Goal: Task Accomplishment & Management: Manage account settings

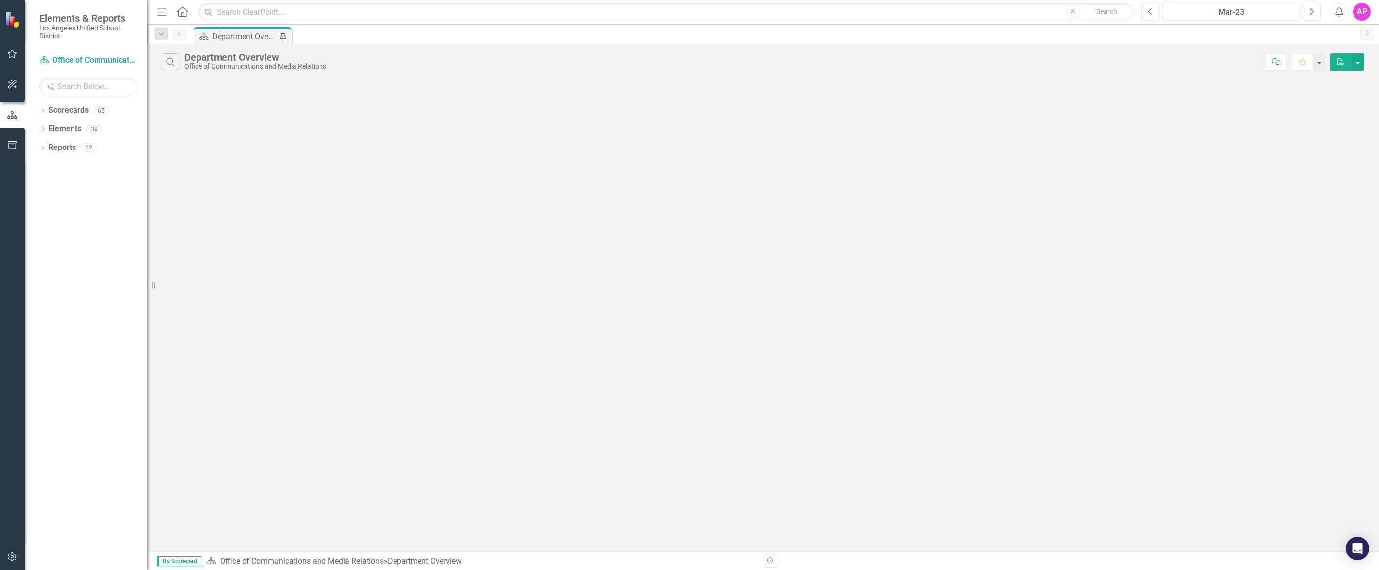
click at [1313, 14] on icon "Next" at bounding box center [1311, 11] width 5 height 9
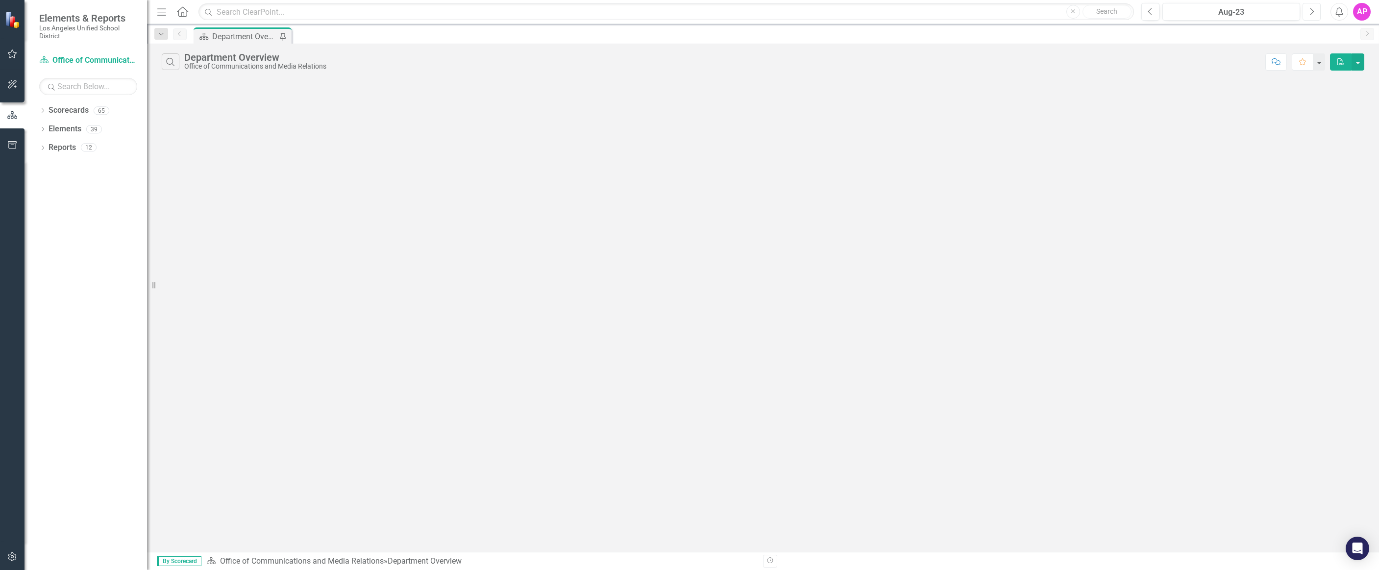
click at [1313, 14] on icon "Next" at bounding box center [1311, 11] width 5 height 9
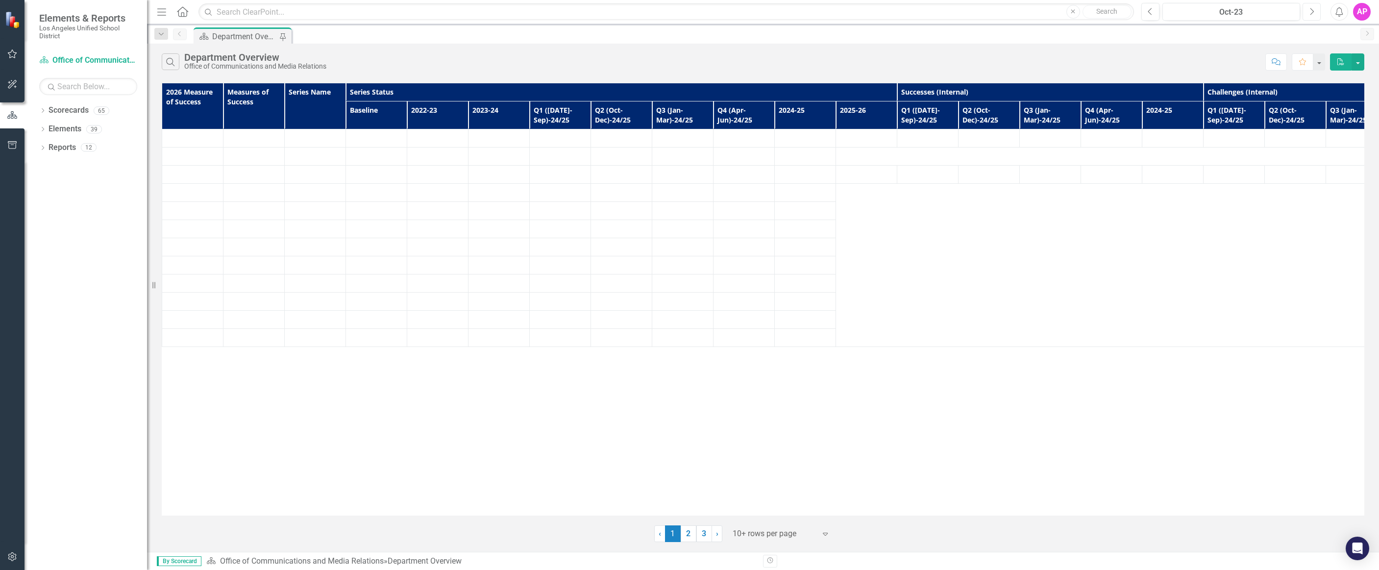
click at [1313, 14] on icon "Next" at bounding box center [1311, 11] width 5 height 9
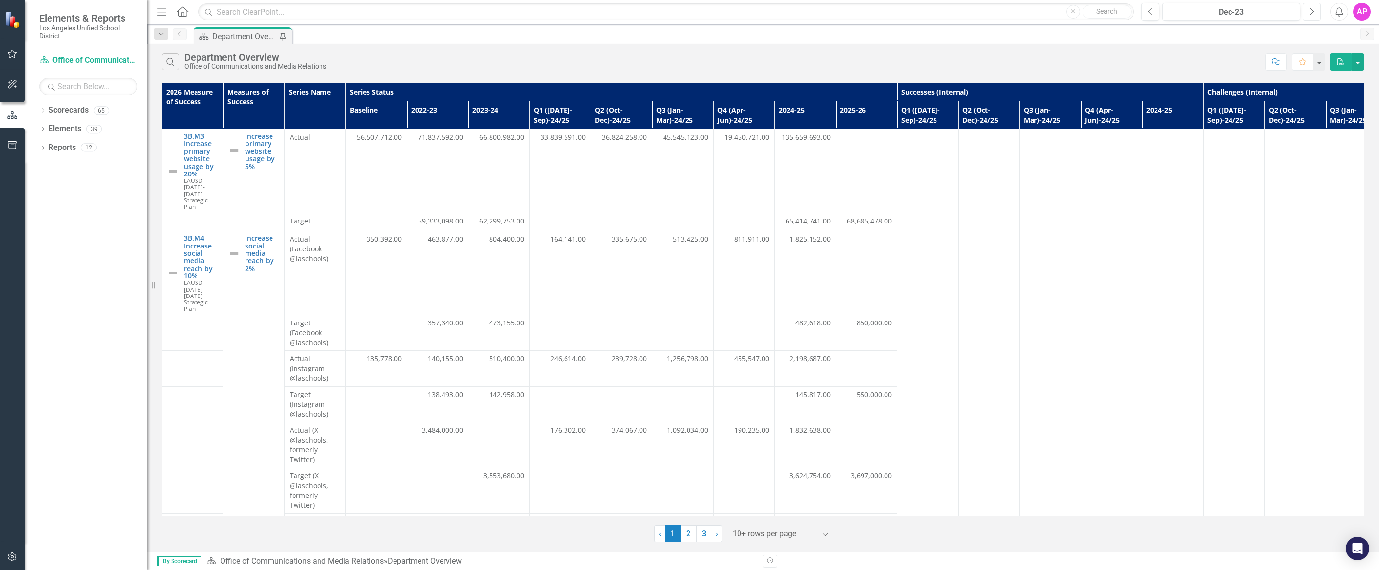
click at [1313, 14] on icon "Next" at bounding box center [1311, 11] width 5 height 9
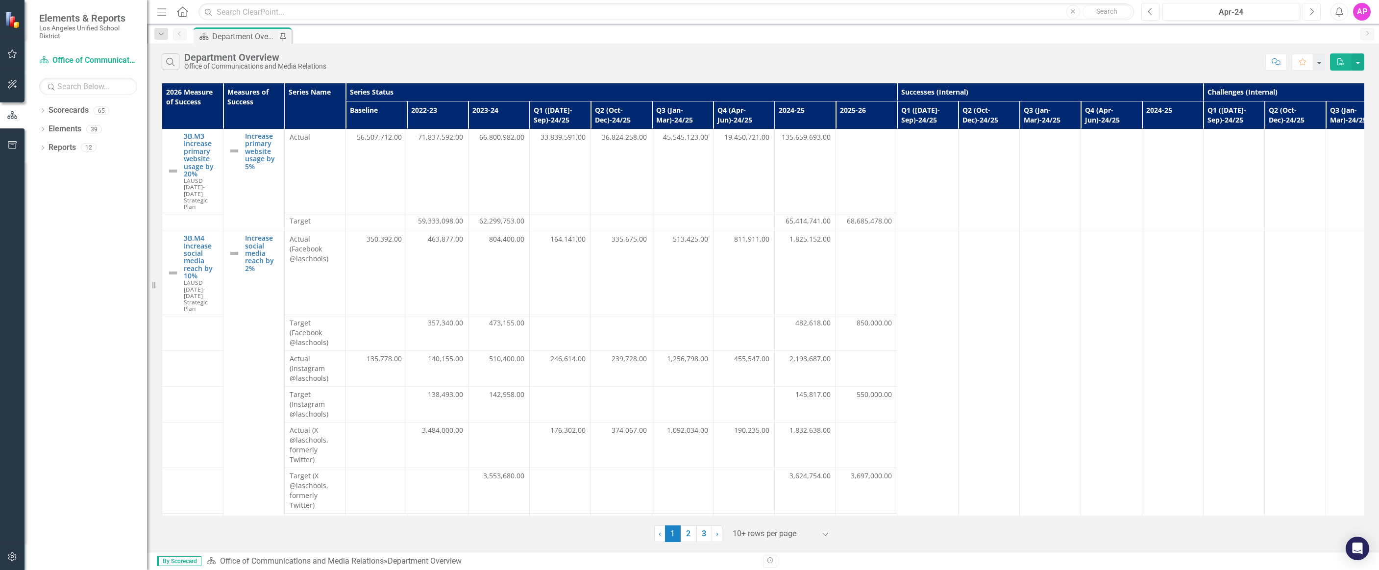
click at [1313, 14] on icon "Next" at bounding box center [1311, 11] width 5 height 9
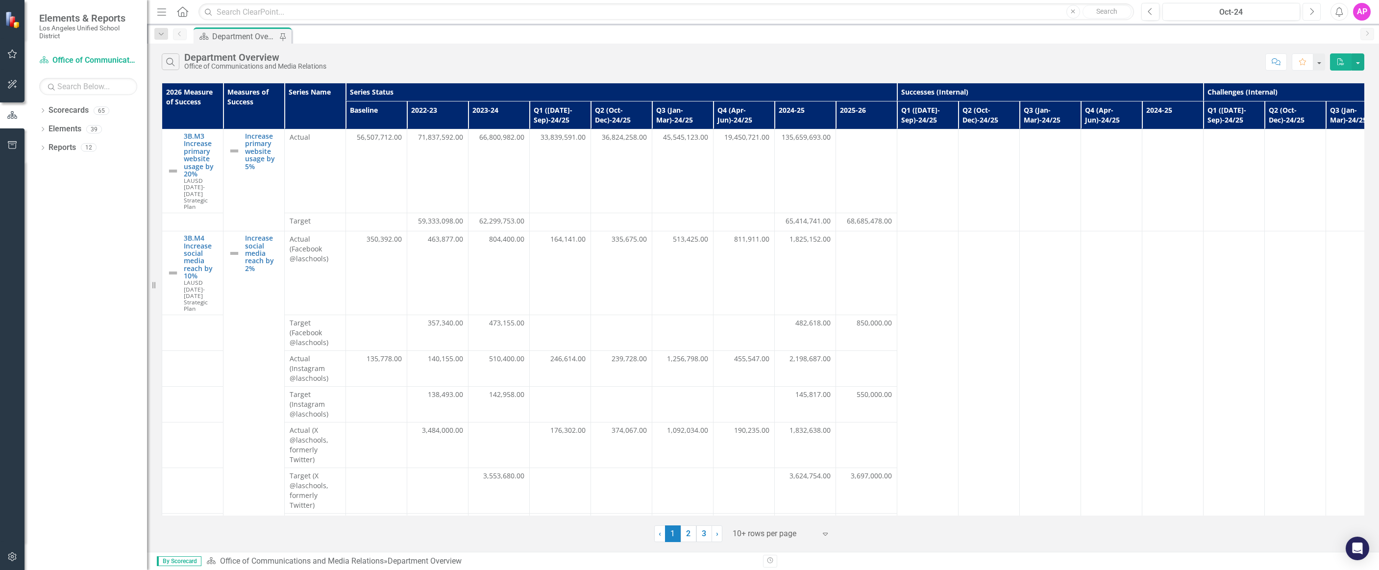
click at [1313, 14] on icon "Next" at bounding box center [1311, 11] width 5 height 9
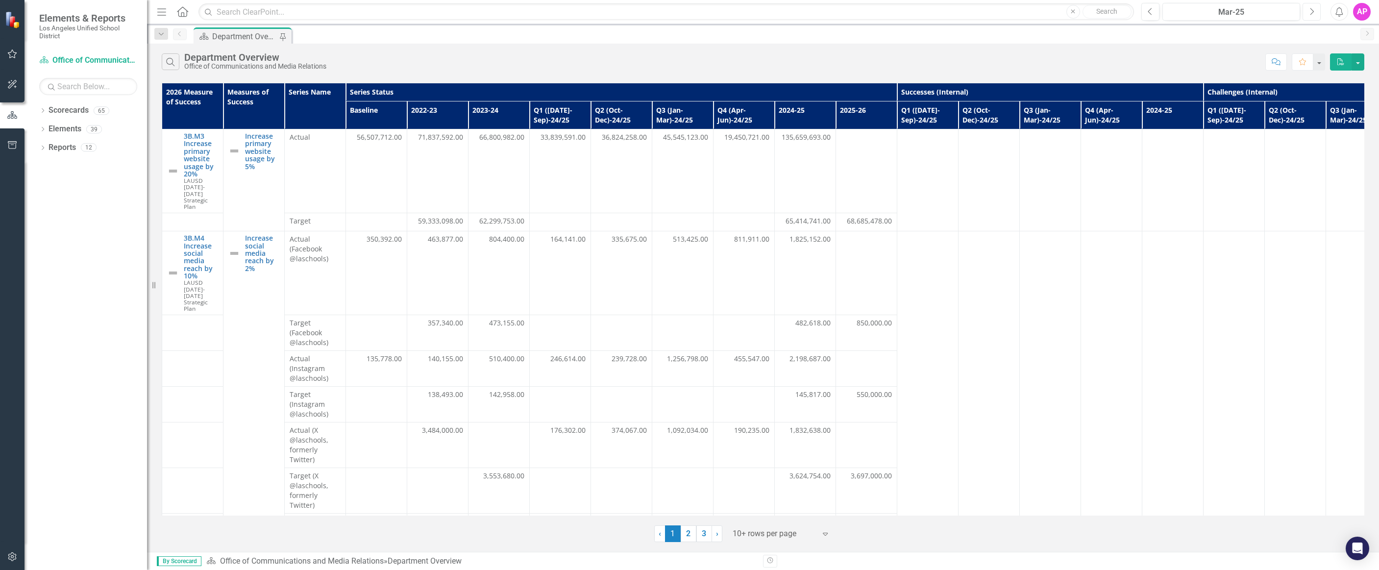
click at [1313, 14] on icon "Next" at bounding box center [1311, 11] width 5 height 9
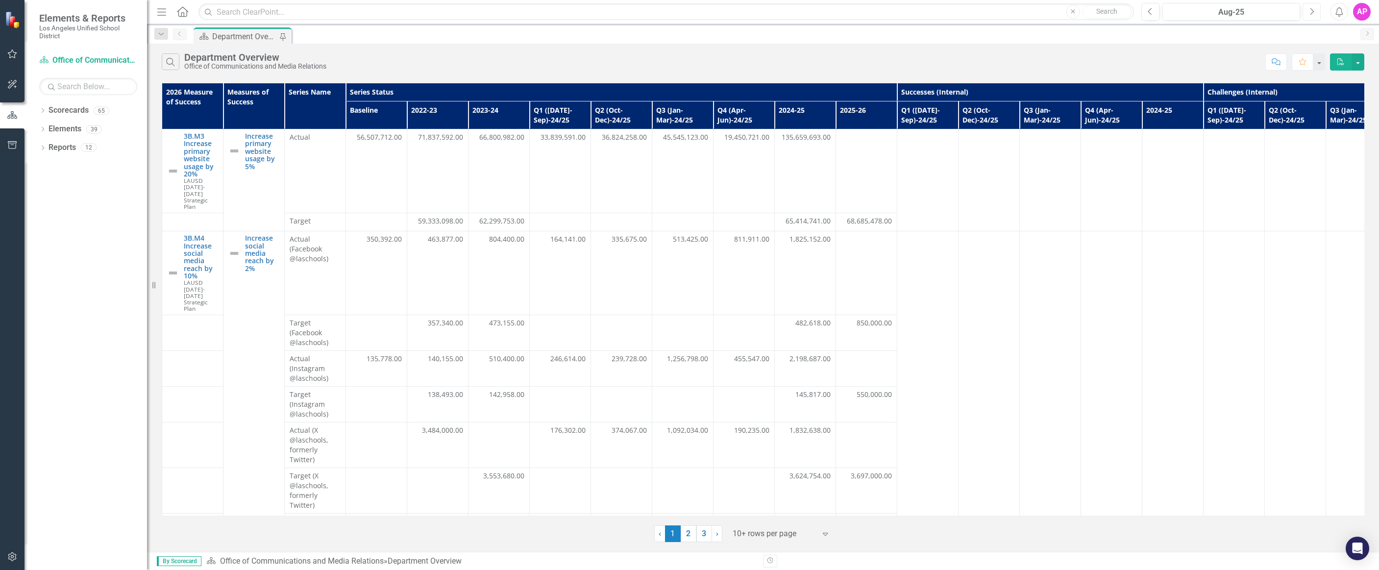
click at [1313, 14] on icon "Next" at bounding box center [1311, 11] width 5 height 9
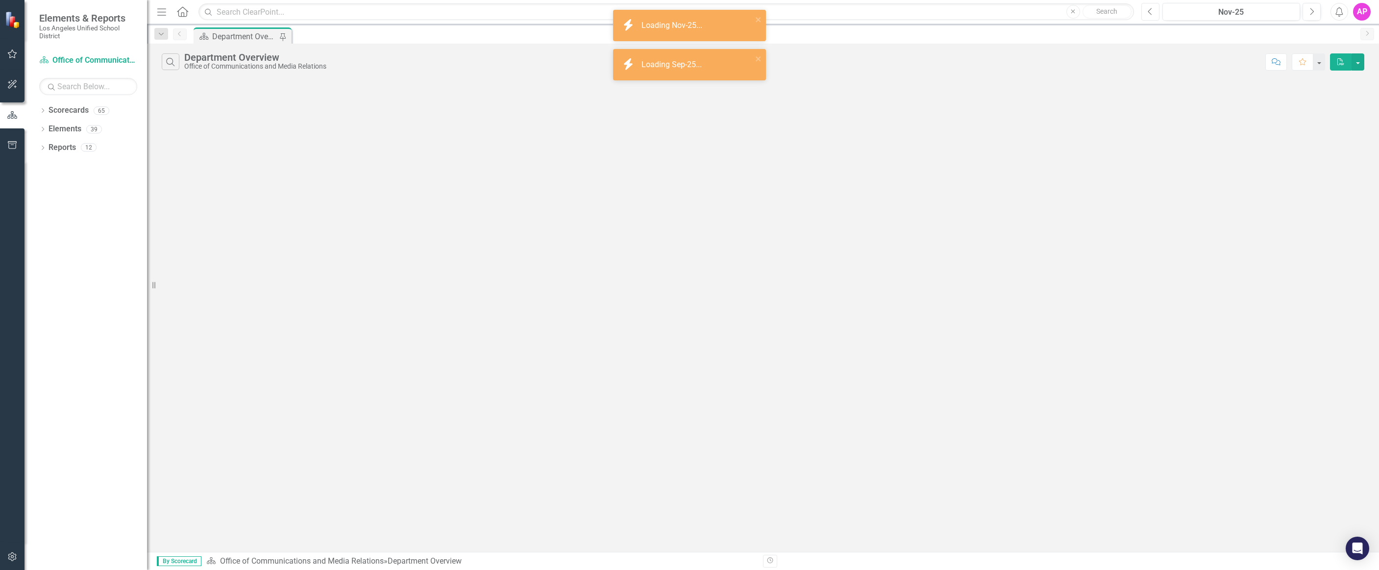
click at [1144, 16] on button "Previous" at bounding box center [1150, 12] width 18 height 18
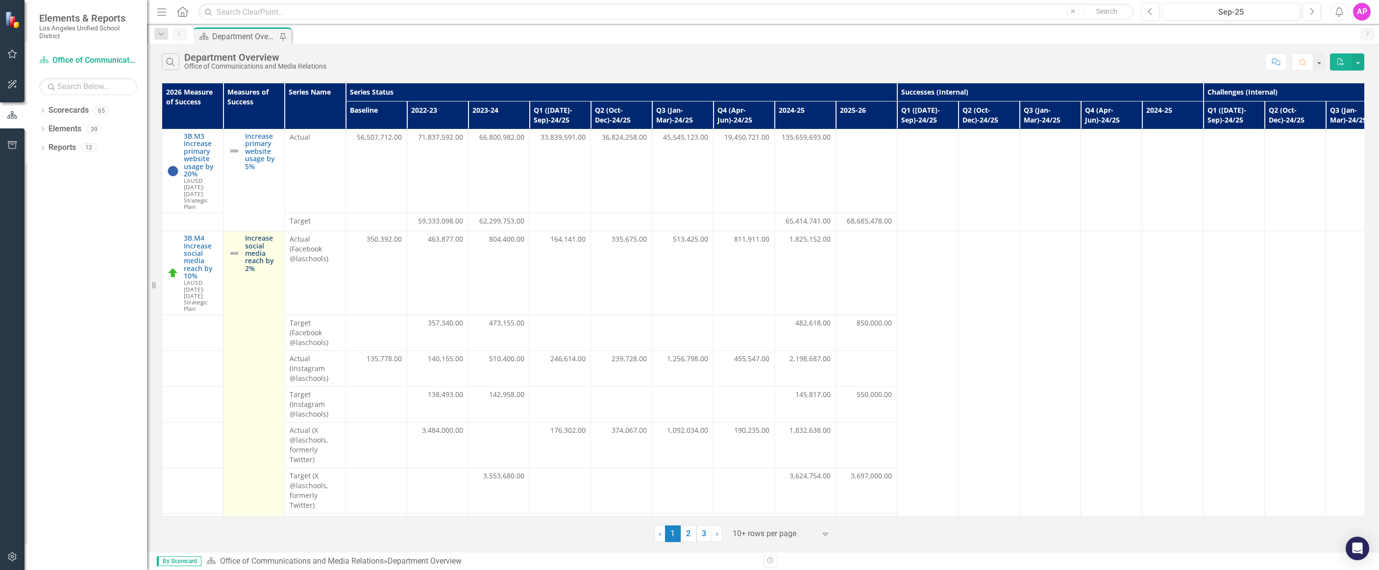
click at [266, 251] on link "Increase social media reach by 2%" at bounding box center [262, 253] width 34 height 38
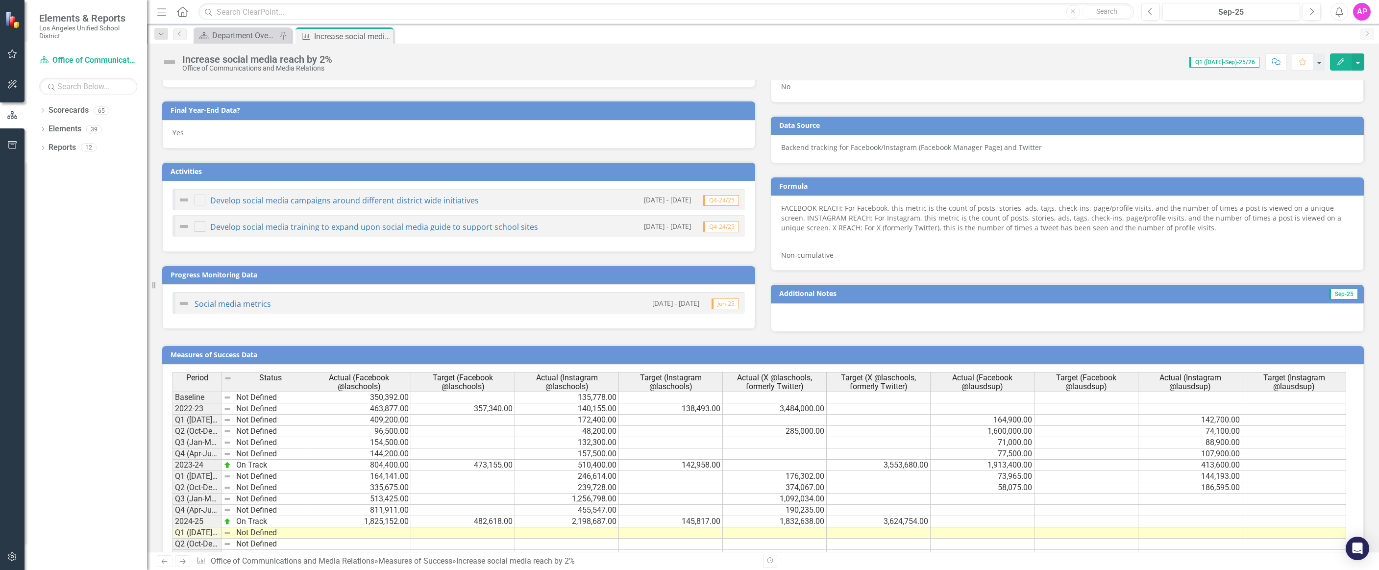
scroll to position [500, 0]
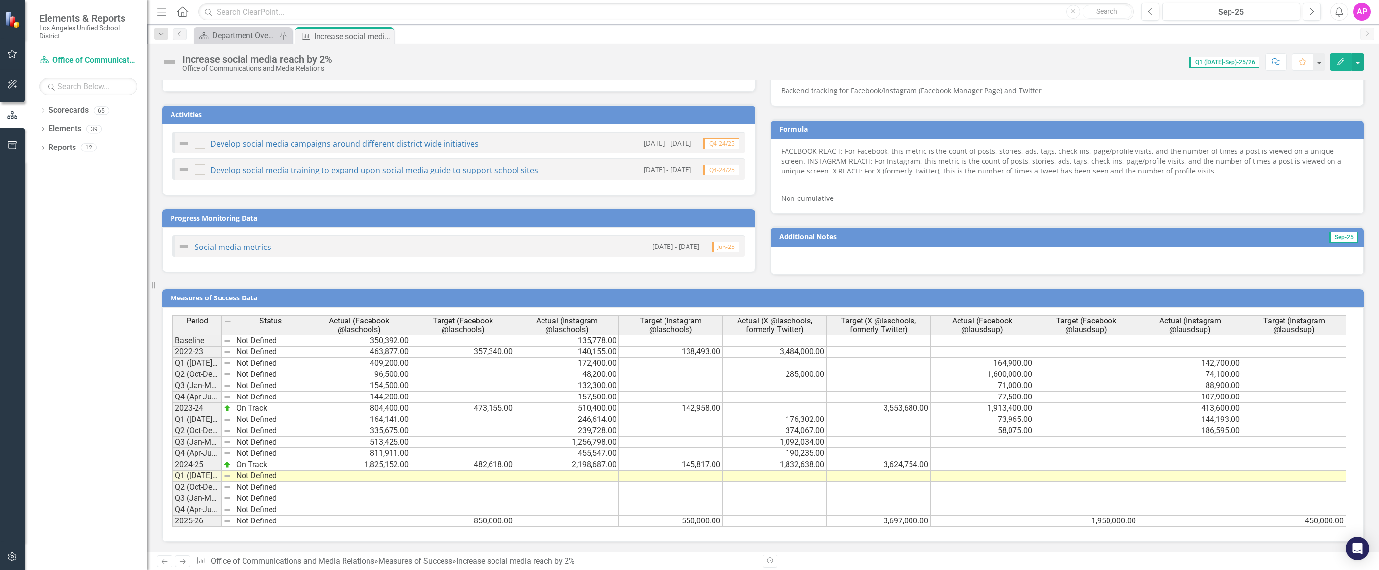
click at [20, 525] on div "Elements & Reports [GEOGRAPHIC_DATA] Unified School District Scorecard Office o…" at bounding box center [689, 285] width 1379 height 570
click at [969, 442] on td at bounding box center [982, 442] width 104 height 11
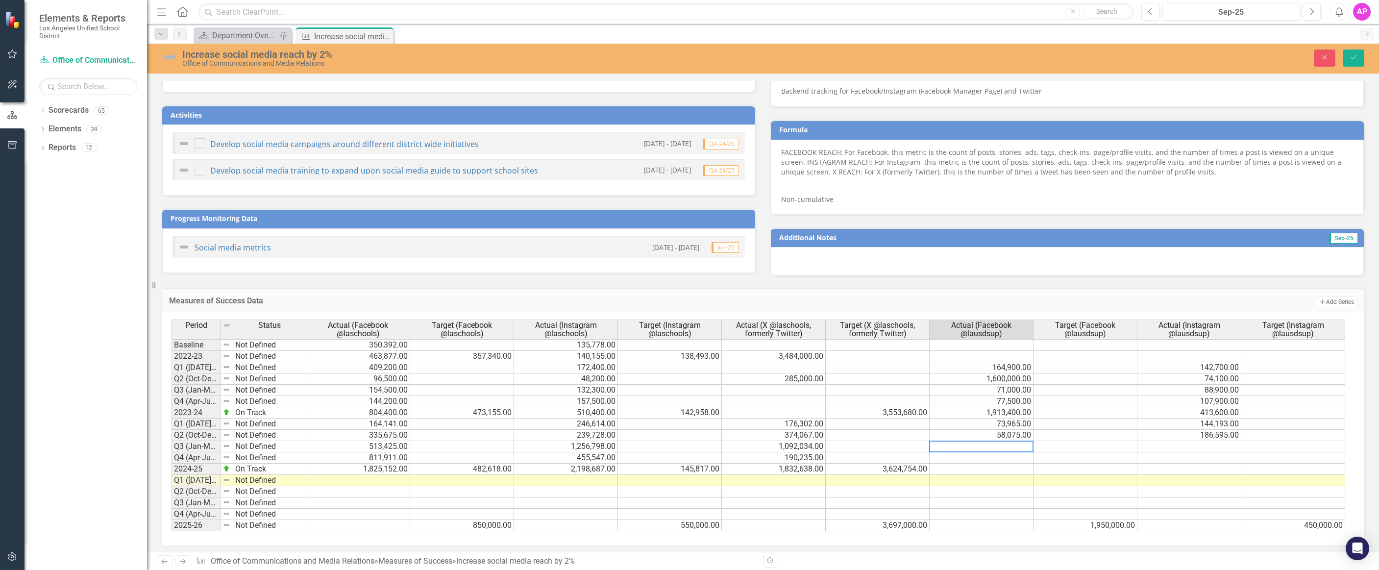
click at [1010, 448] on textarea at bounding box center [981, 446] width 104 height 12
type textarea "98937"
click at [1015, 454] on td at bounding box center [981, 457] width 104 height 11
click at [1000, 461] on td at bounding box center [981, 457] width 104 height 11
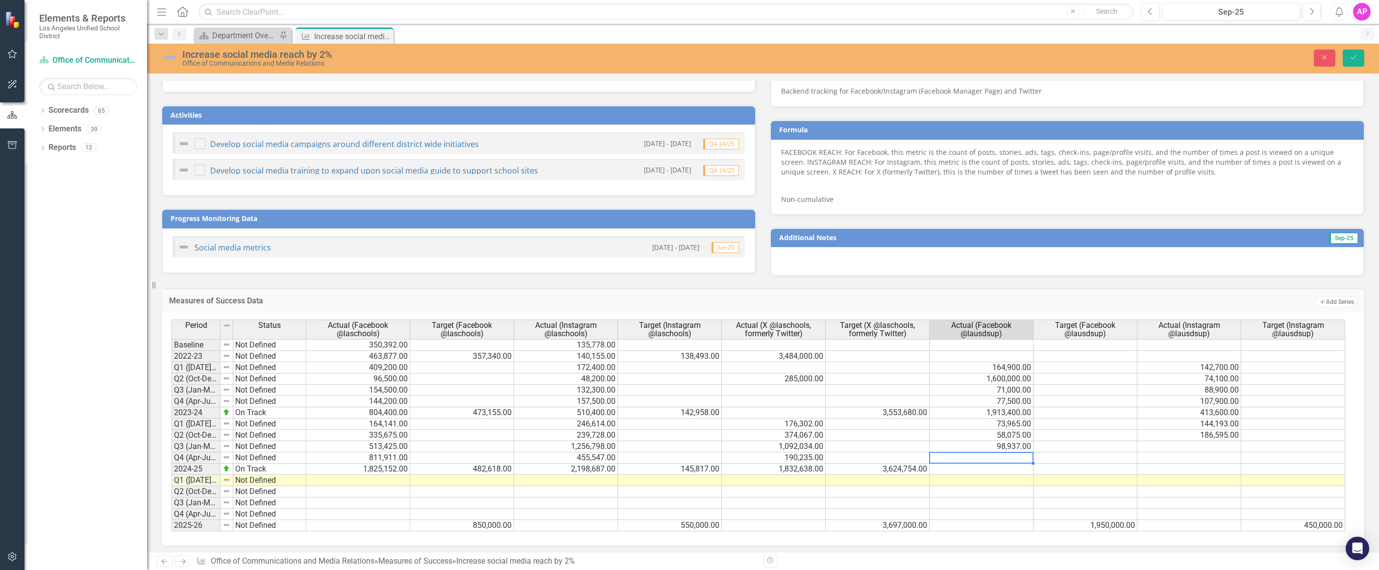
click at [1000, 461] on td at bounding box center [981, 457] width 104 height 11
type textarea "360257"
click at [1359, 60] on button "Save" at bounding box center [1353, 57] width 22 height 17
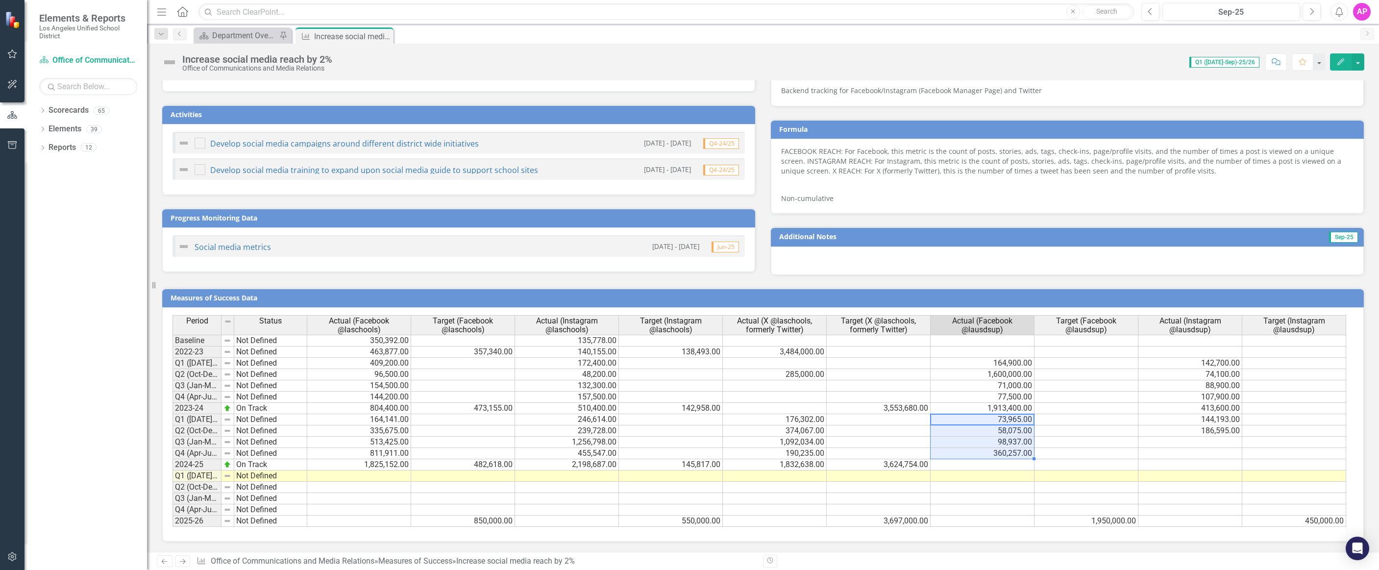
drag, startPoint x: 985, startPoint y: 422, endPoint x: 981, endPoint y: 453, distance: 31.5
click at [981, 453] on tbody "Baseline Not Defined 350,392.00 135,778.00 2022-23 Not Defined 463,877.00 357,3…" at bounding box center [758, 431] width 1173 height 192
click at [973, 464] on td at bounding box center [982, 464] width 104 height 11
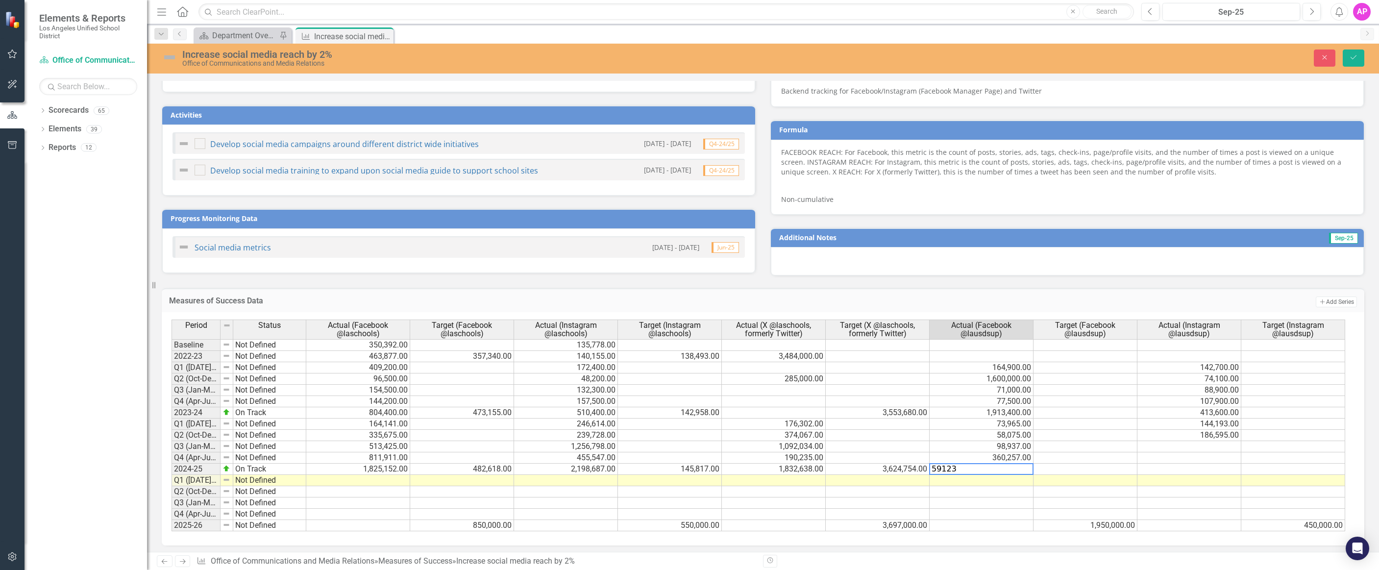
type textarea "591234"
click at [1207, 444] on td at bounding box center [1189, 446] width 104 height 11
type textarea "571516"
click at [1192, 458] on td at bounding box center [1189, 457] width 104 height 11
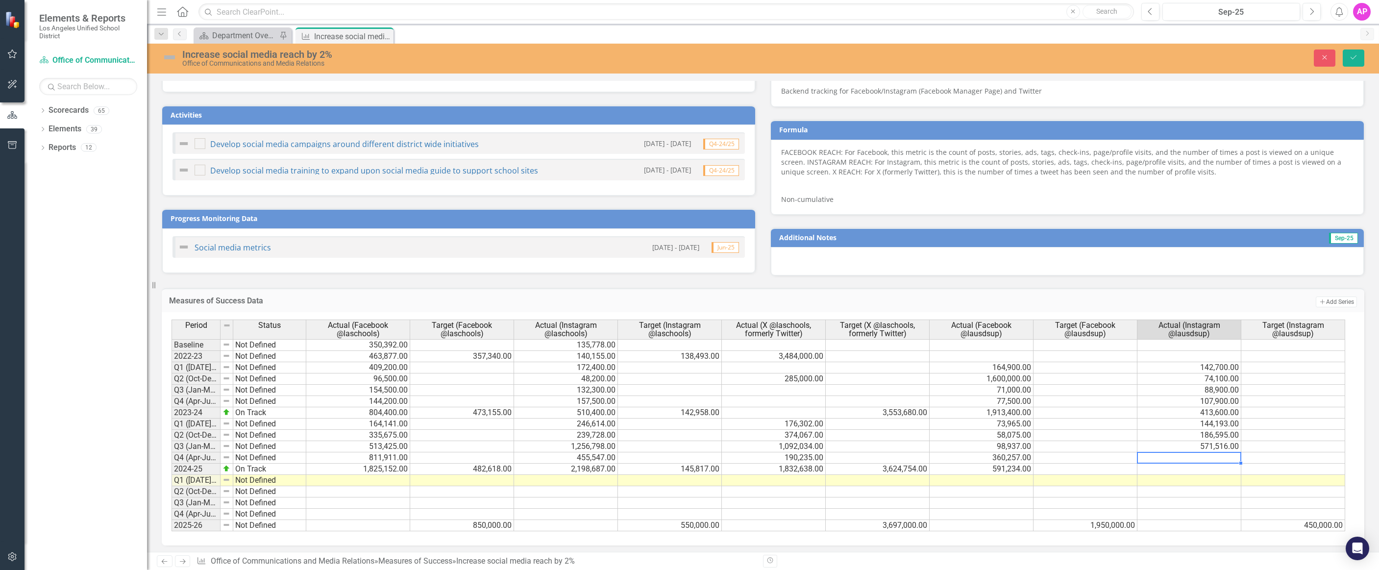
click at [1192, 458] on td at bounding box center [1189, 457] width 104 height 11
click at [1184, 458] on textarea "571516" at bounding box center [1189, 458] width 104 height 12
type textarea "611006"
click at [1191, 483] on td at bounding box center [1189, 480] width 104 height 11
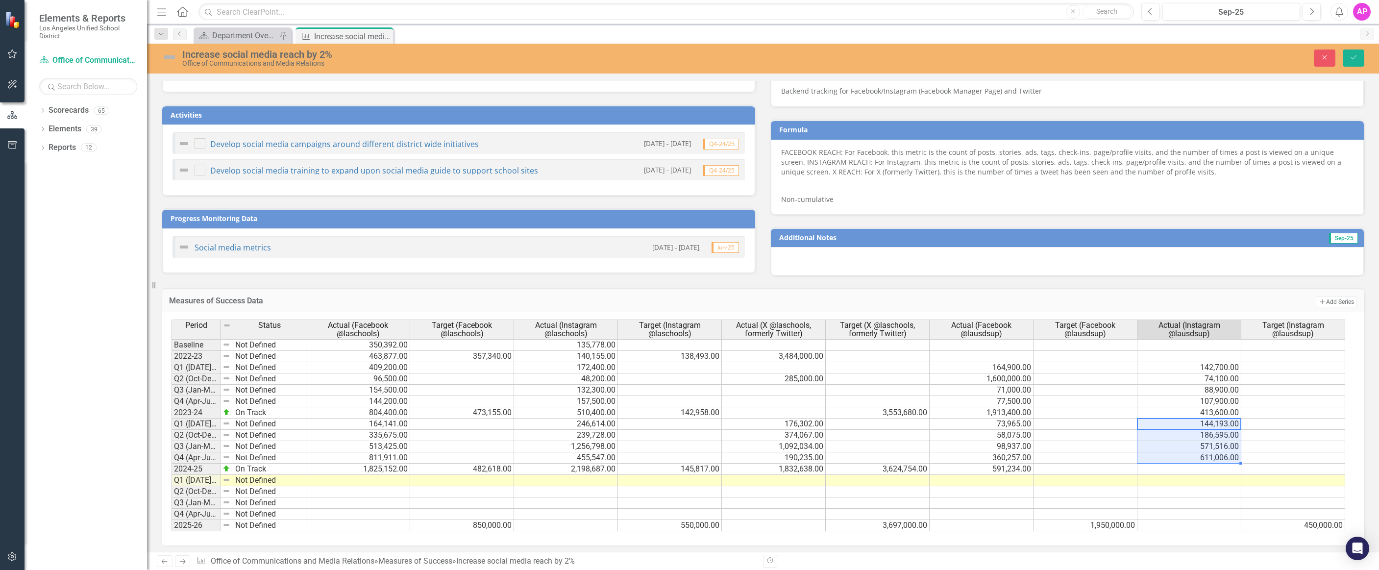
drag, startPoint x: 1210, startPoint y: 421, endPoint x: 1216, endPoint y: 458, distance: 36.8
click at [1216, 458] on tbody "Baseline Not Defined 350,392.00 135,778.00 2022-23 Not Defined 463,877.00 357,3…" at bounding box center [757, 435] width 1173 height 192
click at [1183, 466] on td at bounding box center [1189, 468] width 104 height 11
type textarea "1513310"
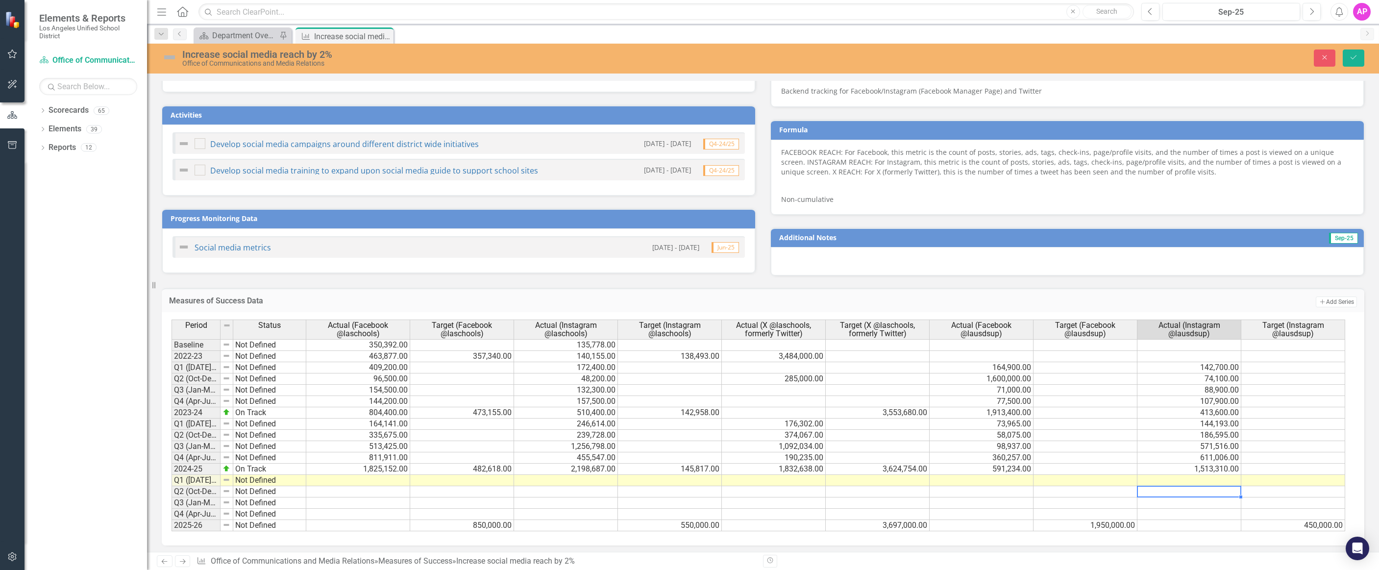
click at [171, 496] on div "Period Status Actual (Facebook @laschools) Target (Facebook @laschools) Actual …" at bounding box center [171, 425] width 0 height 212
click at [1356, 54] on icon "Save" at bounding box center [1353, 57] width 9 height 7
